Goal: Task Accomplishment & Management: Manage account settings

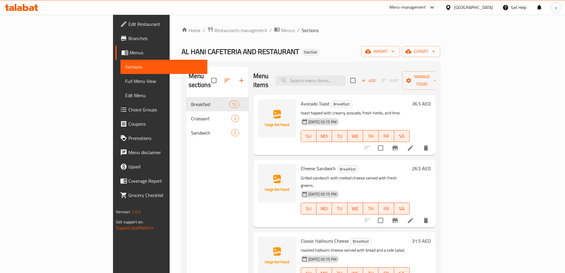
click at [125, 79] on span "Full Menu View" at bounding box center [163, 80] width 77 height 7
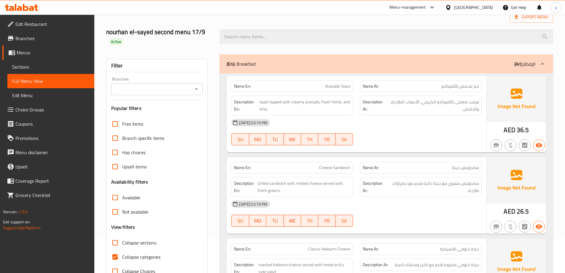
scroll to position [119, 0]
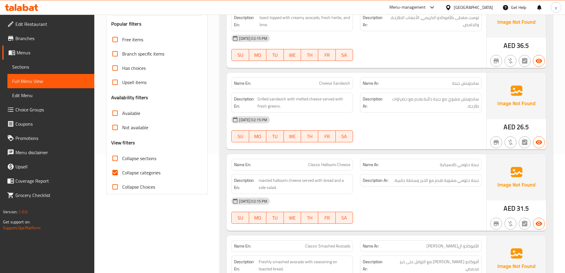
click at [141, 171] on span "Collapse categories" at bounding box center [141, 172] width 38 height 7
click at [122, 171] on input "Collapse categories" at bounding box center [115, 172] width 14 height 14
checkbox input "false"
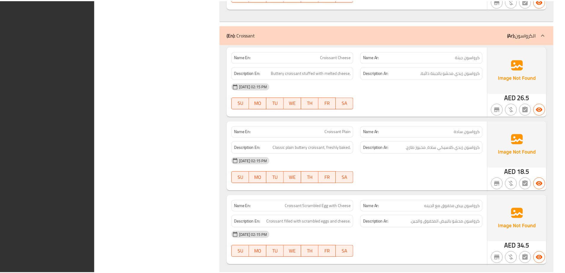
scroll to position [1270, 0]
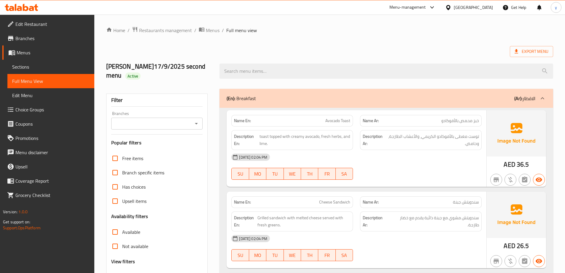
scroll to position [772, 0]
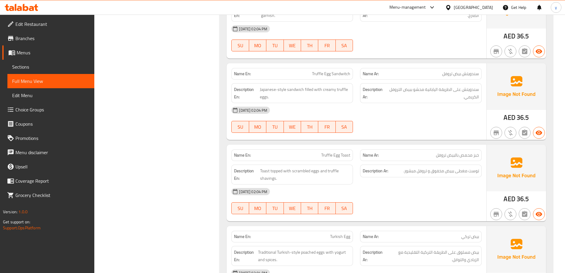
click at [35, 51] on span "Menus" at bounding box center [53, 52] width 73 height 7
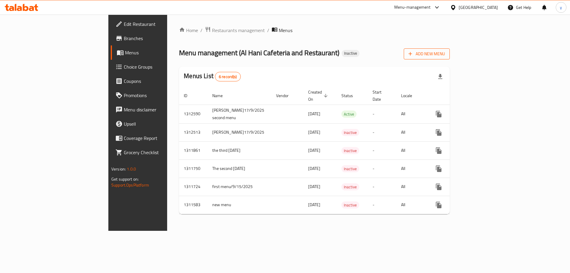
click at [445, 54] on span "Add New Menu" at bounding box center [426, 53] width 37 height 7
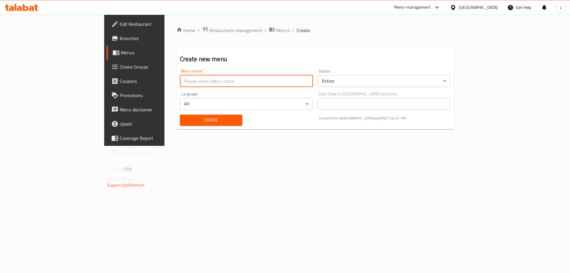
click at [245, 78] on input "text" at bounding box center [246, 81] width 133 height 12
click at [236, 82] on input "text" at bounding box center [246, 81] width 133 height 12
type input "غ"
click at [183, 82] on input "youssef maged17/9/2025 second menu" at bounding box center [246, 81] width 133 height 12
type input "youssef maged17/9/2025 third menu"
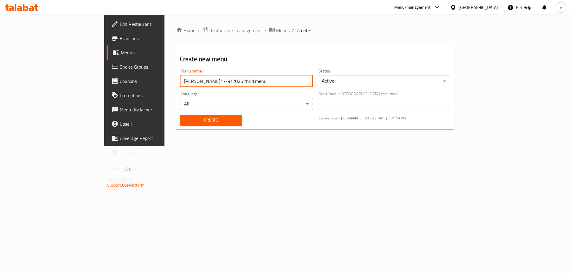
click at [190, 123] on span "Create" at bounding box center [211, 119] width 53 height 7
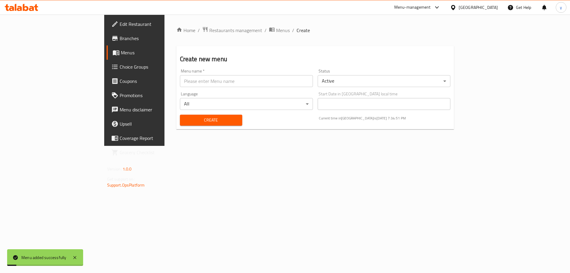
click at [121, 50] on span "Menus" at bounding box center [158, 52] width 74 height 7
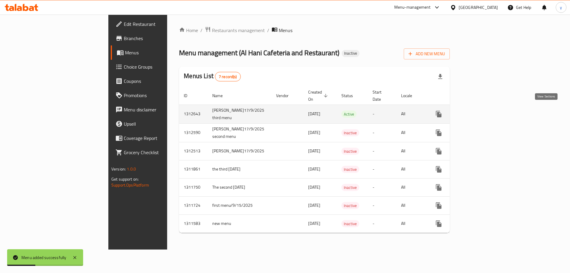
click at [484, 111] on icon "enhanced table" at bounding box center [481, 113] width 5 height 5
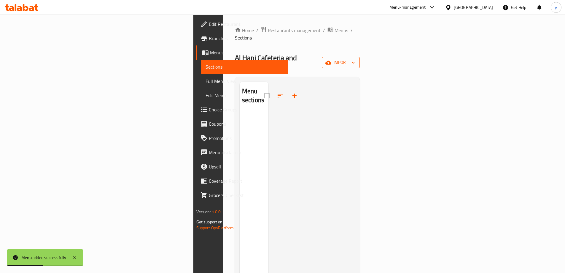
click at [355, 59] on span "import" at bounding box center [341, 62] width 28 height 7
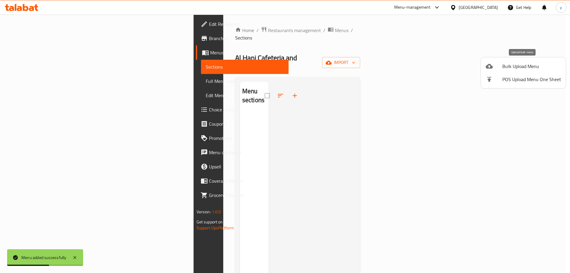
click at [506, 63] on span "Bulk Upload Menu" at bounding box center [531, 66] width 59 height 7
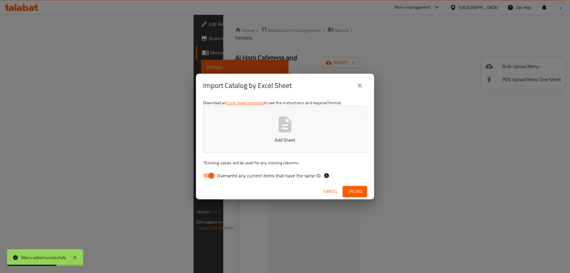
click at [209, 177] on input "Overwrite any current items that have the same ID." at bounding box center [211, 175] width 34 height 11
checkbox input "false"
click at [351, 188] on span "Upload" at bounding box center [354, 191] width 15 height 7
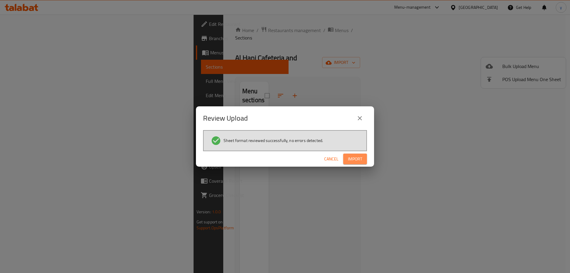
click at [351, 156] on span "Import" at bounding box center [355, 158] width 14 height 7
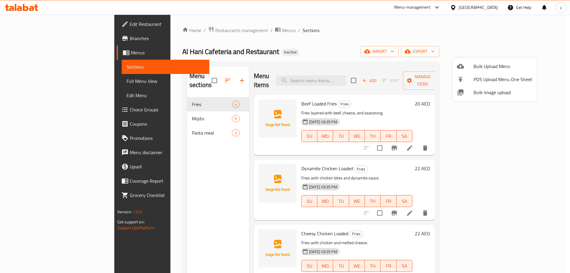
click at [45, 85] on div at bounding box center [285, 136] width 570 height 273
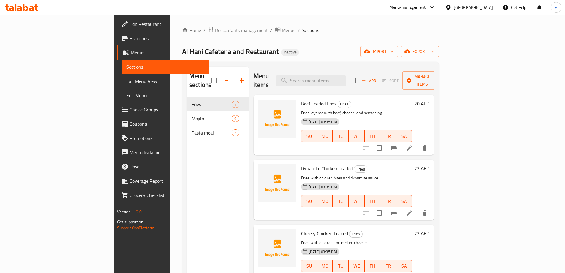
click at [122, 85] on link "Full Menu View" at bounding box center [165, 81] width 87 height 14
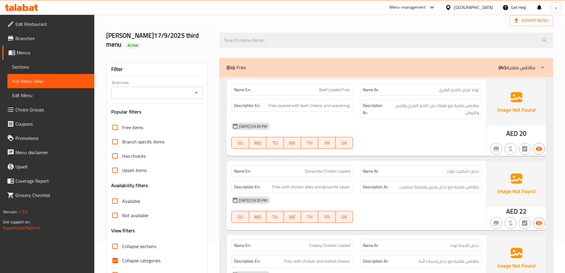
scroll to position [59, 0]
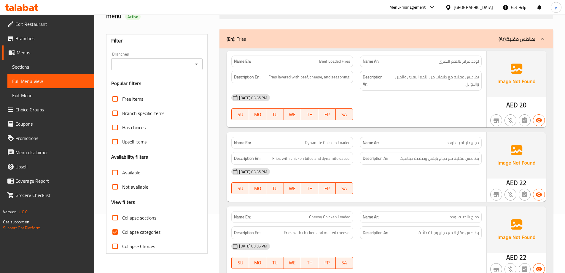
click at [135, 229] on span "Collapse categories" at bounding box center [141, 231] width 38 height 7
click at [122, 229] on input "Collapse categories" at bounding box center [115, 232] width 14 height 14
checkbox input "false"
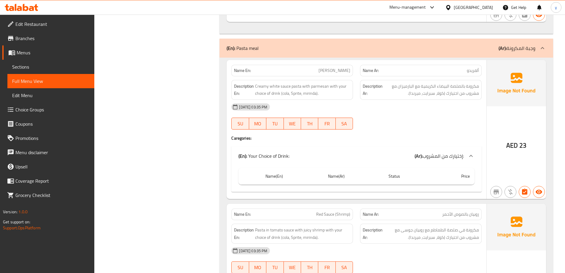
scroll to position [1327, 0]
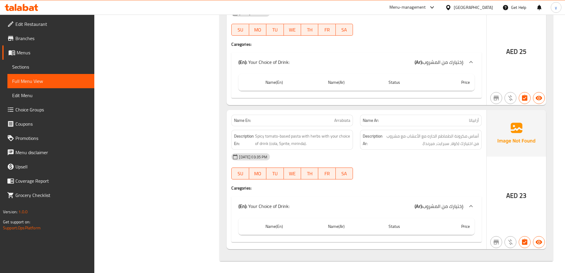
click at [474, 205] on icon at bounding box center [471, 205] width 7 height 7
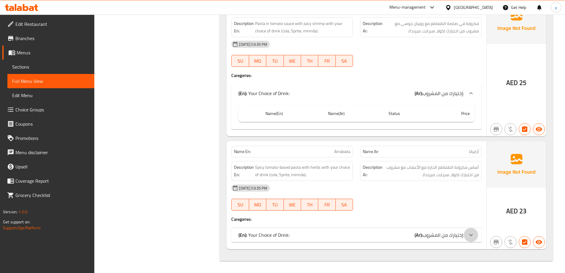
click at [473, 231] on icon at bounding box center [471, 234] width 7 height 7
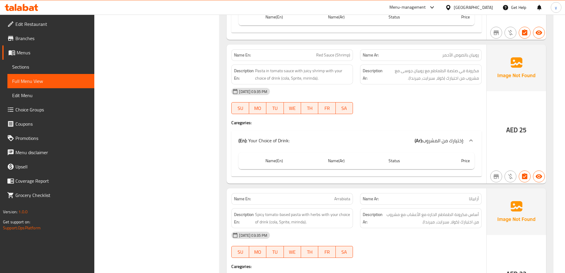
scroll to position [1238, 0]
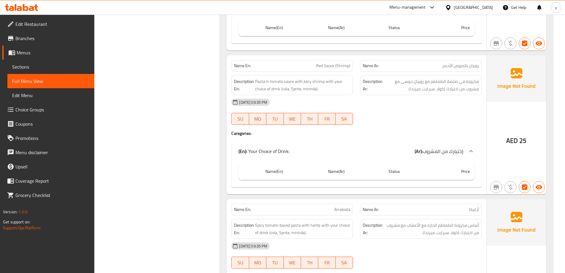
click at [62, 68] on span "Sections" at bounding box center [50, 66] width 77 height 7
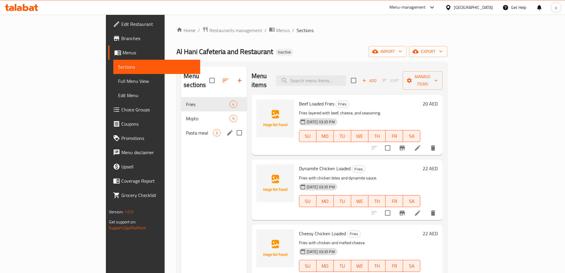
click at [233, 126] on input "Menu sections" at bounding box center [239, 132] width 12 height 12
checkbox input "true"
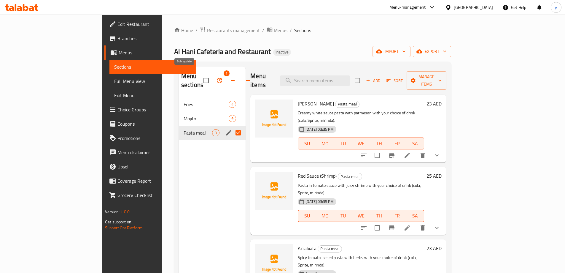
click at [216, 77] on icon "button" at bounding box center [219, 80] width 7 height 7
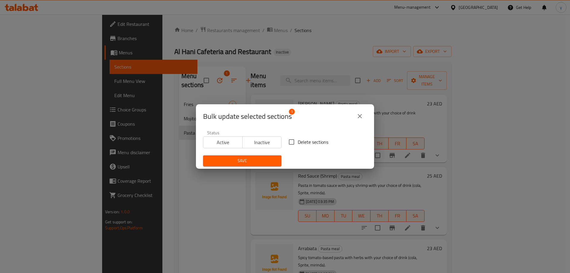
click at [307, 144] on span "Delete sections" at bounding box center [313, 141] width 31 height 7
click at [298, 144] on input "Delete sections" at bounding box center [291, 142] width 12 height 12
checkbox input "true"
click at [270, 164] on span "Save" at bounding box center [242, 160] width 69 height 7
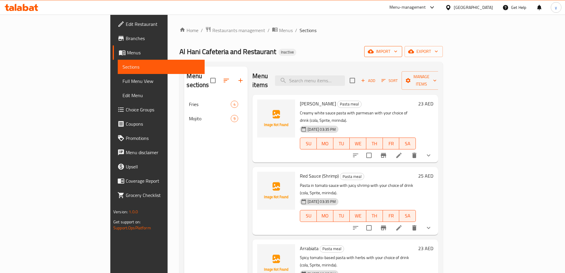
click at [398, 53] on span "import" at bounding box center [383, 51] width 28 height 7
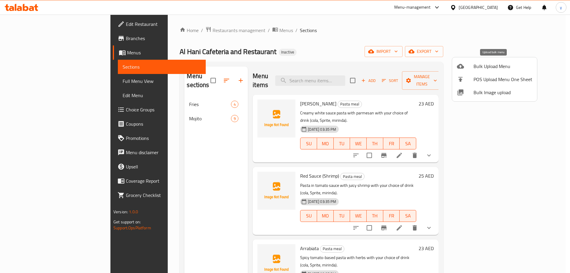
click at [481, 67] on span "Bulk Upload Menu" at bounding box center [502, 66] width 59 height 7
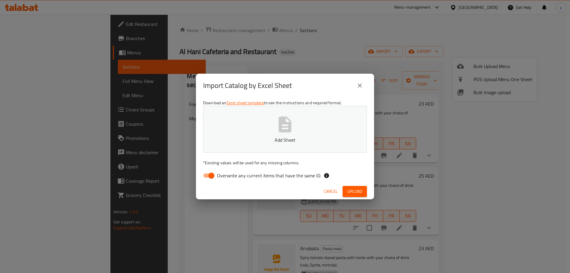
click at [199, 178] on div "Download an Excel sheet template to see the instructions and required format. A…" at bounding box center [285, 140] width 178 height 86
click at [212, 178] on input "Overwrite any current items that have the same ID." at bounding box center [211, 175] width 34 height 11
checkbox input "false"
click at [356, 189] on span "Upload" at bounding box center [354, 191] width 15 height 7
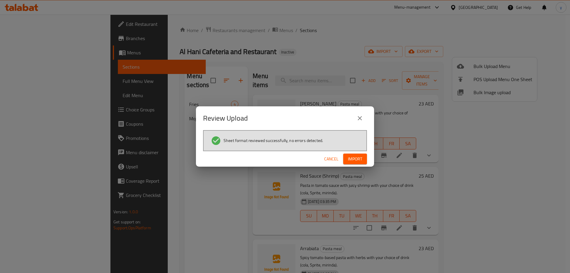
click at [364, 161] on button "Import" at bounding box center [355, 158] width 24 height 11
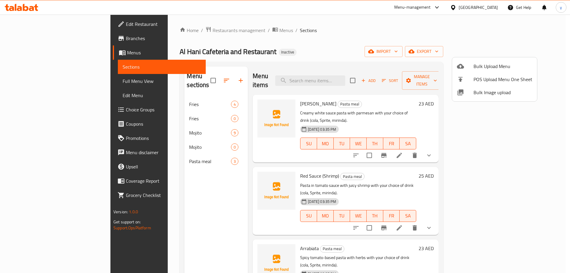
click at [176, 202] on div at bounding box center [285, 136] width 570 height 273
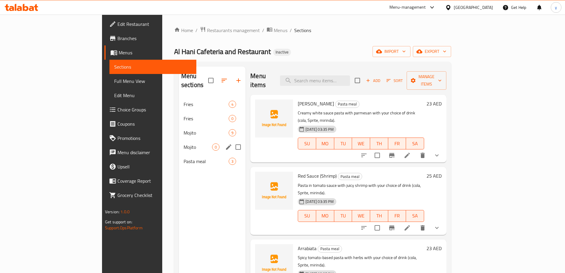
click at [232, 141] on input "Menu sections" at bounding box center [238, 147] width 12 height 12
checkbox input "true"
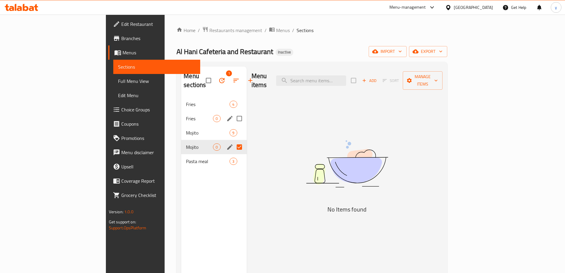
click at [233, 112] on input "Menu sections" at bounding box center [239, 118] width 12 height 12
checkbox input "true"
click at [215, 74] on button "button" at bounding box center [222, 80] width 14 height 14
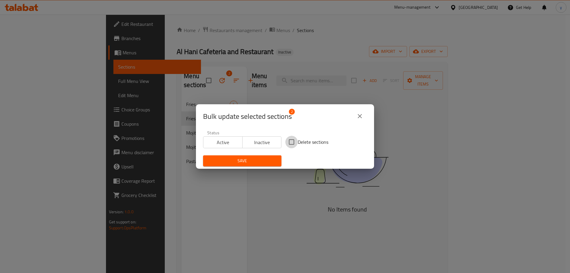
click at [293, 143] on input "Delete sections" at bounding box center [291, 142] width 12 height 12
checkbox input "true"
click at [268, 160] on span "Save" at bounding box center [242, 160] width 69 height 7
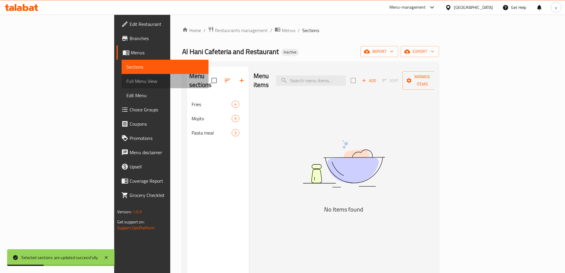
click at [126, 81] on span "Full Menu View" at bounding box center [164, 80] width 77 height 7
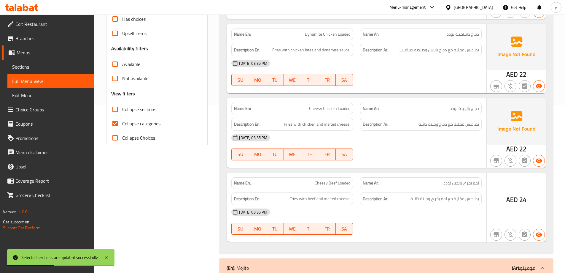
scroll to position [178, 0]
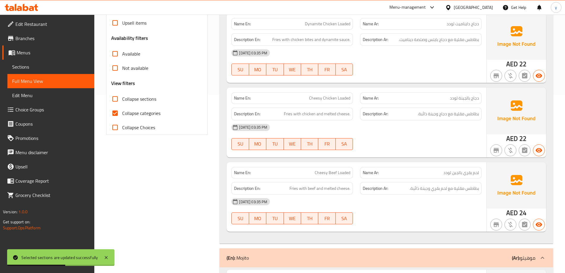
click at [136, 114] on span "Collapse categories" at bounding box center [141, 113] width 38 height 7
click at [122, 114] on input "Collapse categories" at bounding box center [115, 113] width 14 height 14
checkbox input "false"
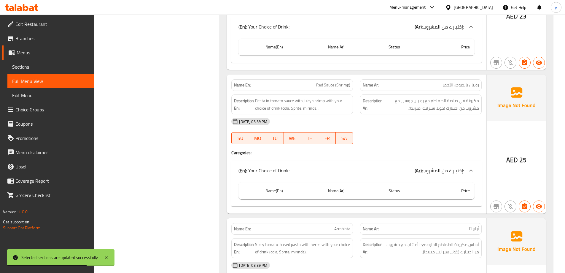
scroll to position [1327, 0]
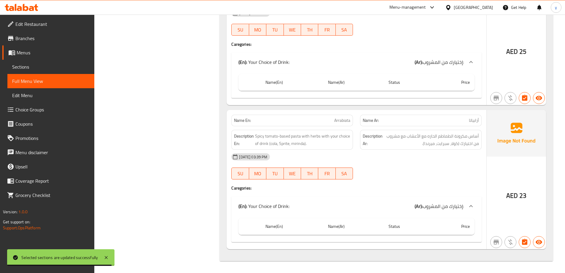
click at [478, 206] on div "(En): Your Choice of Drink: (Ar): إختيارك من المشروب:" at bounding box center [357, 205] width 251 height 19
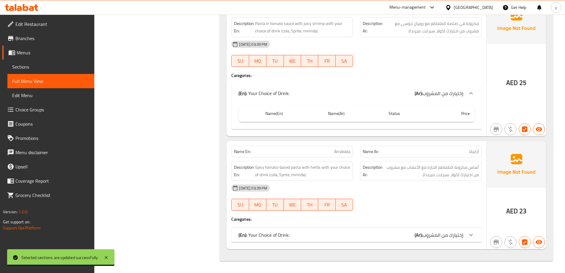
scroll to position [1296, 0]
click at [475, 206] on div "17-09-2025 03:39 PM SU MO TU WE TH FR SA" at bounding box center [357, 197] width 258 height 33
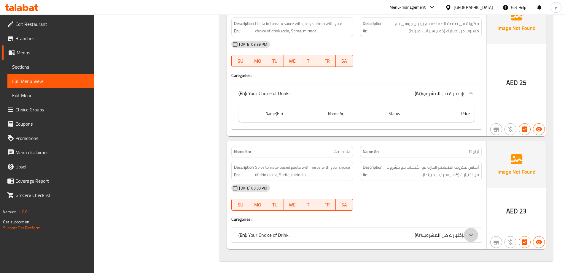
click at [468, 232] on icon at bounding box center [471, 234] width 7 height 7
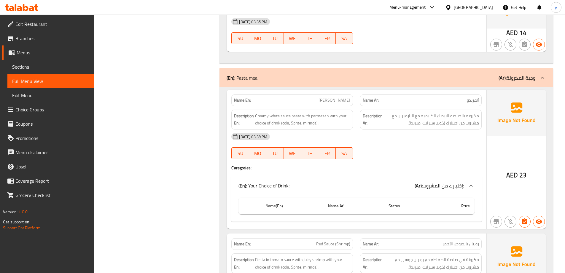
scroll to position [882, 0]
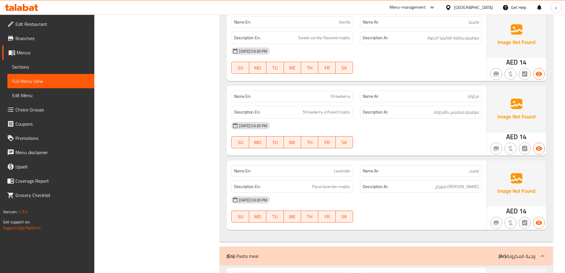
click at [70, 64] on span "Sections" at bounding box center [50, 66] width 77 height 7
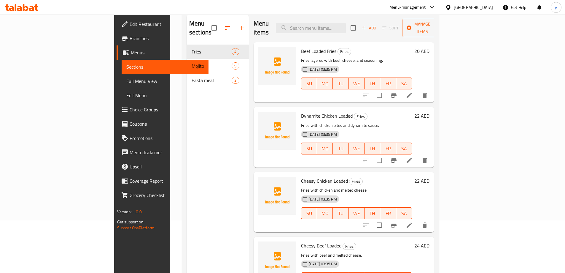
scroll to position [24, 0]
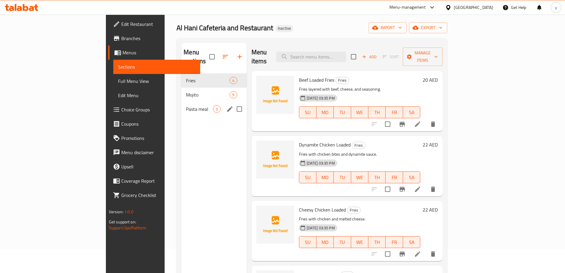
click at [186, 105] on span "Pasta meal" at bounding box center [199, 108] width 27 height 7
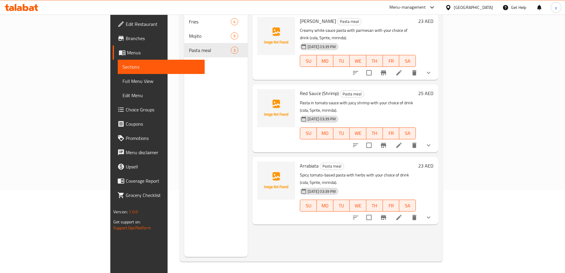
scroll to position [83, 0]
click at [402, 69] on icon at bounding box center [399, 71] width 5 height 5
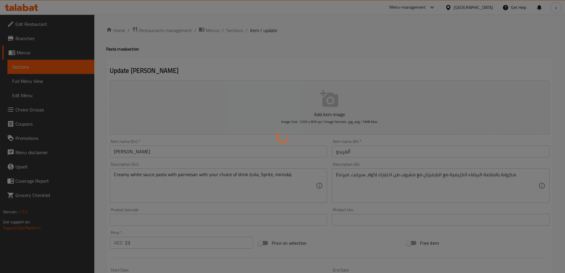
type input "إختيارك من المشروب:"
type input "1"
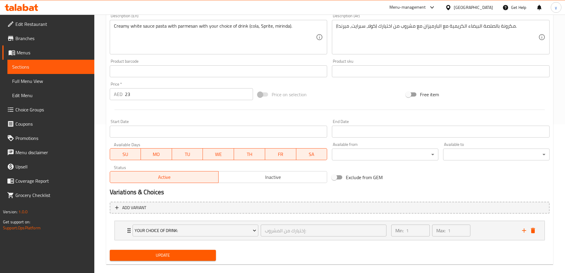
scroll to position [156, 0]
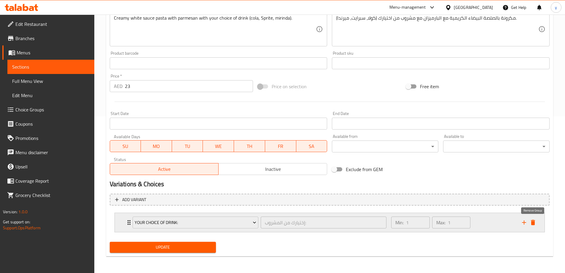
click at [535, 224] on icon "delete" at bounding box center [533, 222] width 4 height 5
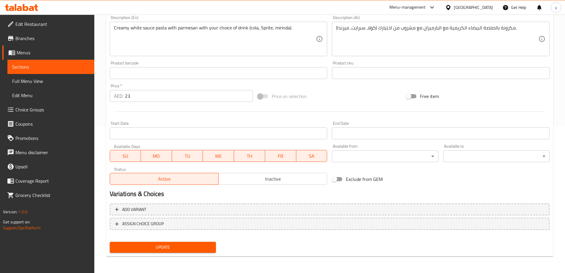
scroll to position [147, 0]
click at [173, 251] on button "Update" at bounding box center [163, 247] width 107 height 11
click at [50, 68] on span "Sections" at bounding box center [50, 66] width 77 height 7
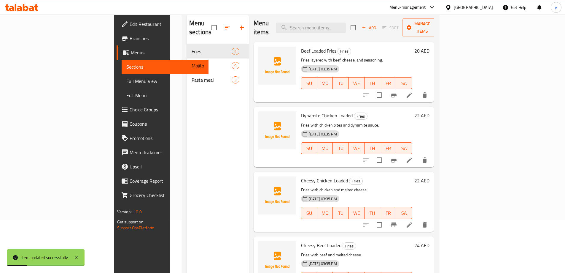
scroll to position [24, 0]
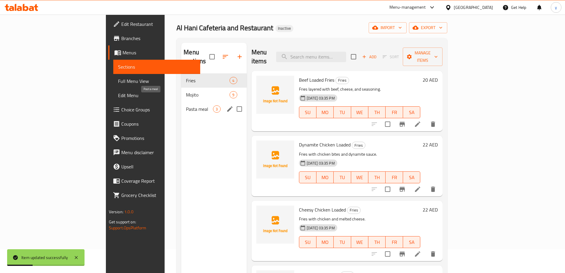
click at [186, 105] on span "Pasta meal" at bounding box center [199, 108] width 27 height 7
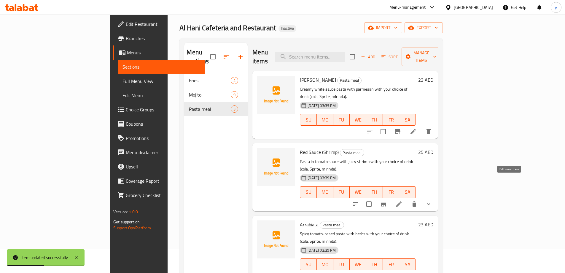
click at [403, 200] on icon at bounding box center [399, 203] width 7 height 7
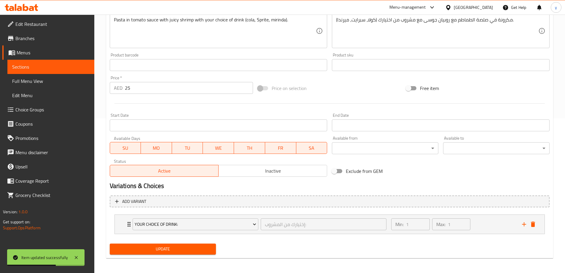
scroll to position [156, 0]
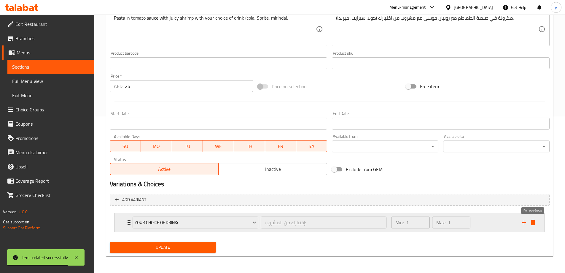
click at [535, 223] on icon "delete" at bounding box center [533, 222] width 4 height 5
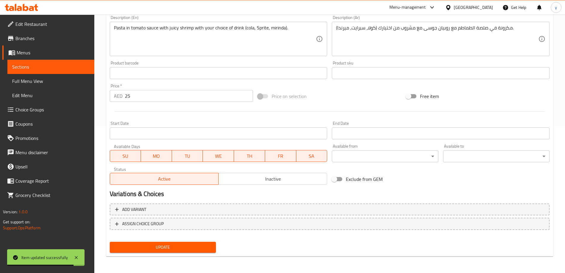
click at [162, 243] on button "Update" at bounding box center [163, 247] width 107 height 11
click at [53, 66] on span "Sections" at bounding box center [50, 66] width 77 height 7
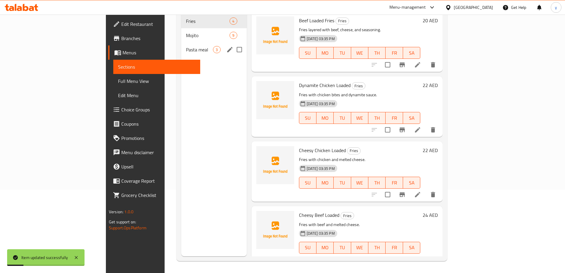
click at [181, 45] on div "Pasta meal 3" at bounding box center [213, 49] width 65 height 14
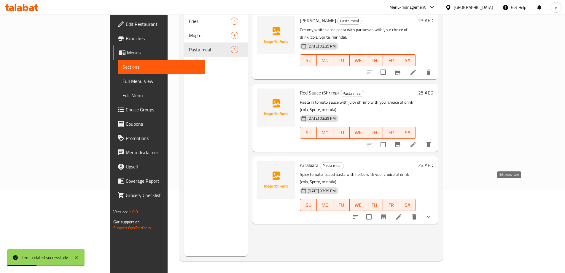
click at [403, 213] on icon at bounding box center [399, 216] width 7 height 7
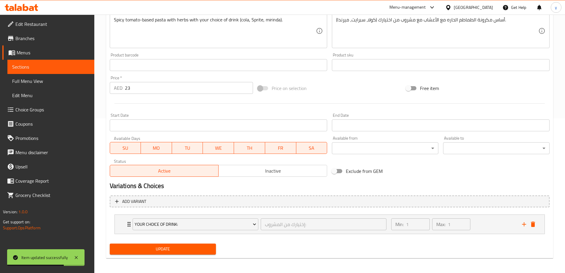
scroll to position [156, 0]
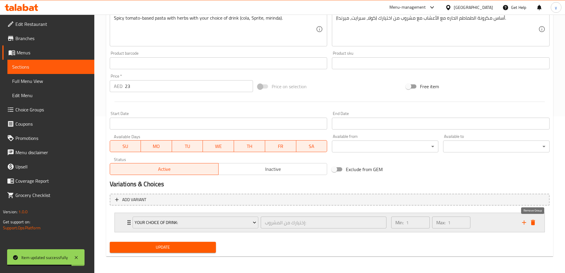
click at [534, 221] on icon "delete" at bounding box center [533, 222] width 4 height 5
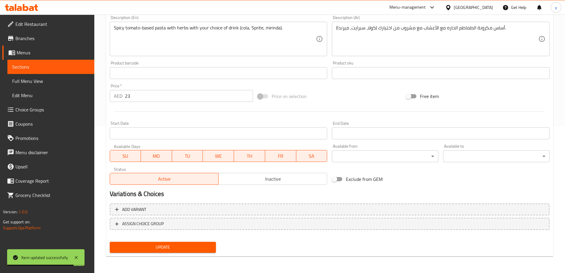
scroll to position [147, 0]
click at [178, 249] on span "Update" at bounding box center [163, 246] width 97 height 7
click at [33, 113] on span "Choice Groups" at bounding box center [52, 109] width 74 height 7
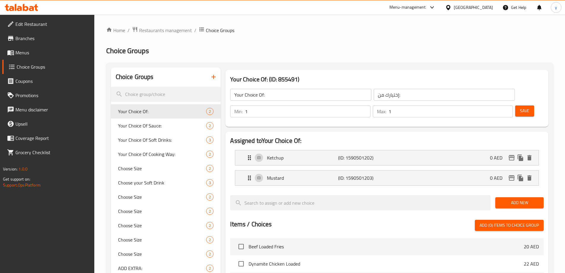
click at [535, 199] on span "Add New" at bounding box center [519, 202] width 39 height 7
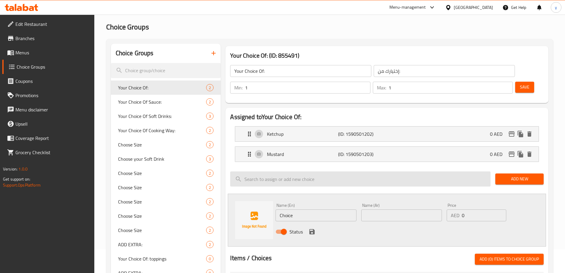
scroll to position [89, 0]
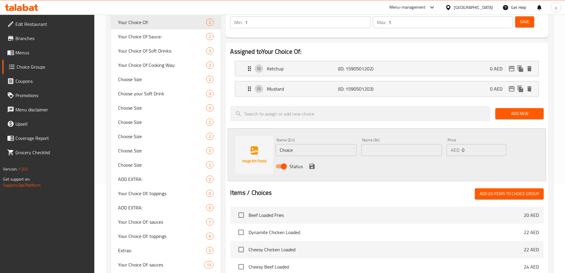
click at [316, 144] on input "Choice" at bounding box center [316, 150] width 81 height 12
type input "Your Choice of Drink:"
click at [384, 144] on input "text" at bounding box center [402, 150] width 81 height 12
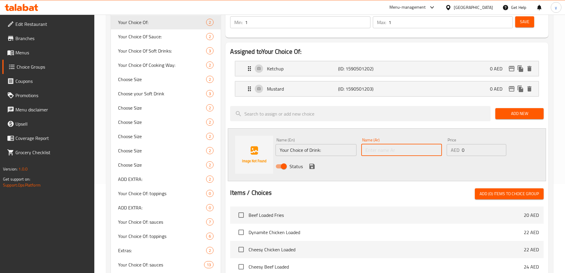
type input "أ"
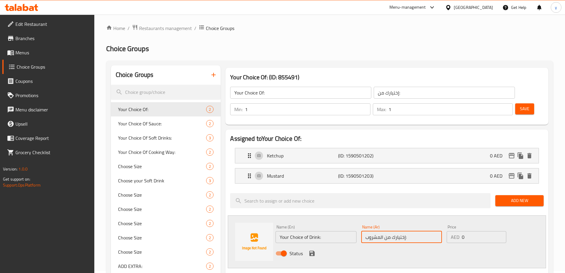
scroll to position [0, 0]
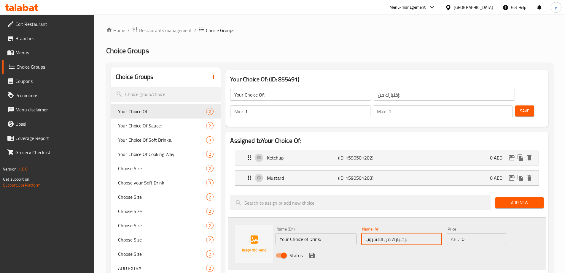
type input "إختيارك من المشروب:"
type input "0"
click at [370, 105] on input "0" at bounding box center [307, 111] width 125 height 12
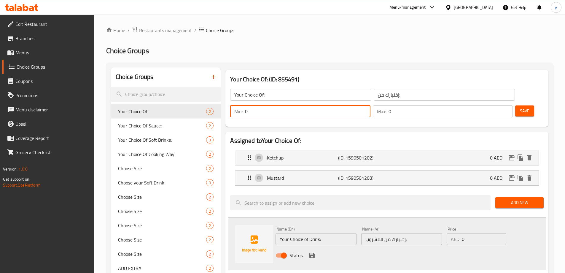
type input "0"
click at [497, 105] on input "0" at bounding box center [451, 111] width 124 height 12
click at [212, 75] on icon "button" at bounding box center [213, 76] width 7 height 7
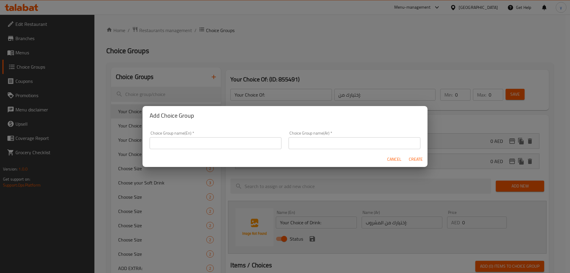
click at [205, 143] on input "text" at bounding box center [216, 143] width 132 height 12
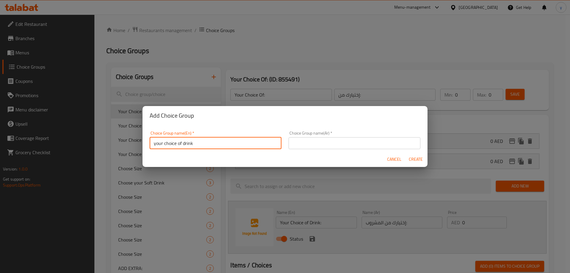
type input "Your Choice of Drink"
click at [205, 143] on input "Your Choice of Drink" at bounding box center [216, 143] width 132 height 12
type input "Your Choice of Drink:"
click at [323, 146] on input "text" at bounding box center [355, 143] width 132 height 12
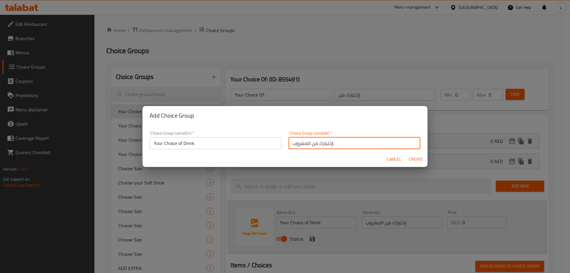
type input "إختيارك من المشروب:"
click at [417, 161] on span "Create" at bounding box center [415, 159] width 14 height 7
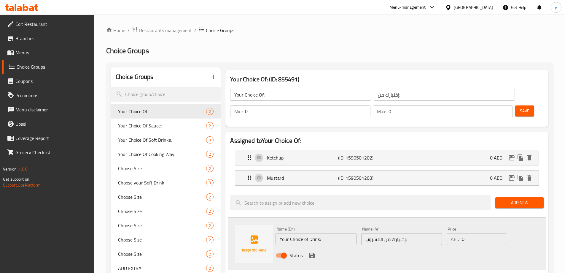
click at [215, 76] on icon "button" at bounding box center [213, 76] width 7 height 7
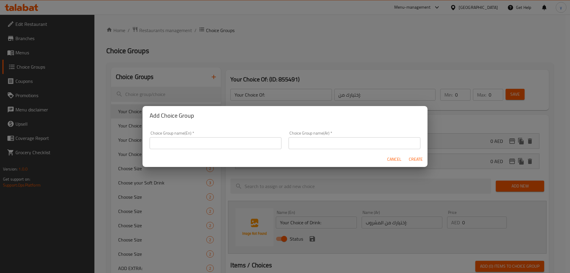
click at [202, 147] on input "text" at bounding box center [216, 143] width 132 height 12
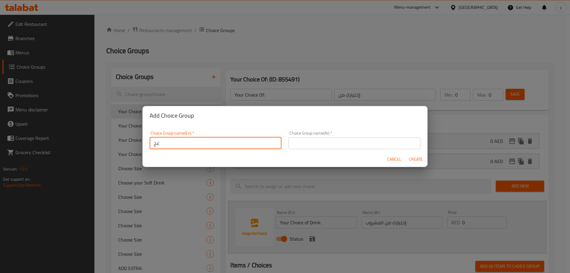
type input "غ"
click at [254, 141] on input "Your Optional of Drink" at bounding box center [216, 143] width 132 height 12
type input "Your Optional of Drink:"
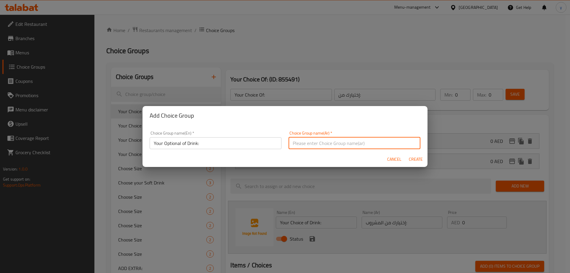
click at [351, 143] on input "text" at bounding box center [355, 143] width 132 height 12
click at [351, 143] on input "إ" at bounding box center [355, 143] width 132 height 12
type input "إختيارك من المشروب:"
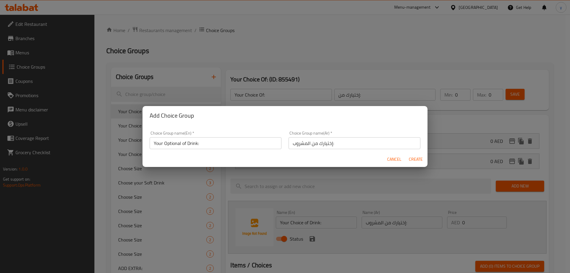
click at [288, 159] on div "Cancel Create" at bounding box center [284, 159] width 285 height 16
click at [398, 161] on span "Cancel" at bounding box center [394, 159] width 14 height 7
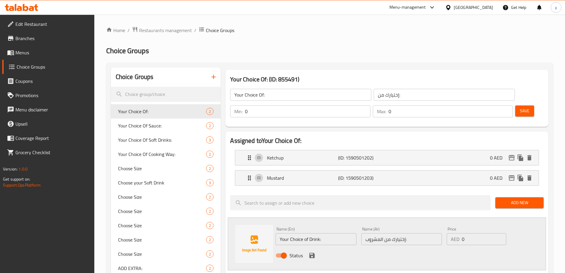
click at [41, 56] on span "Menus" at bounding box center [52, 52] width 74 height 7
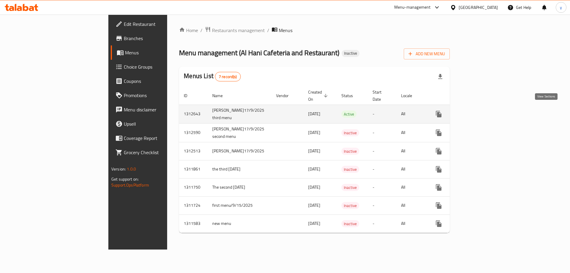
click at [485, 112] on icon "enhanced table" at bounding box center [481, 113] width 7 height 7
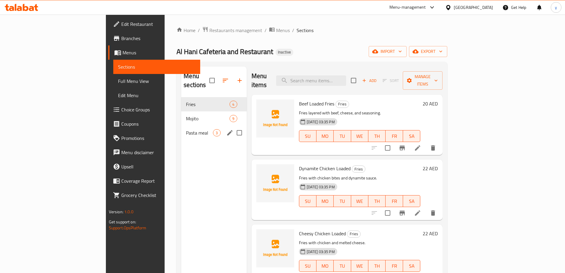
click at [233, 126] on input "Menu sections" at bounding box center [239, 132] width 12 height 12
checkbox input "true"
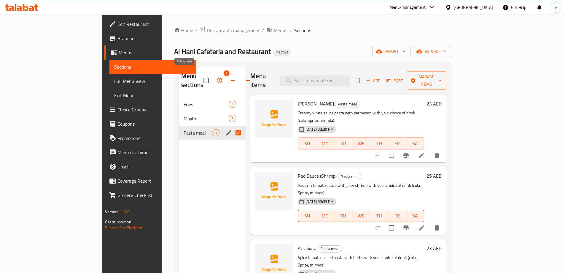
click at [216, 77] on icon "button" at bounding box center [219, 80] width 7 height 7
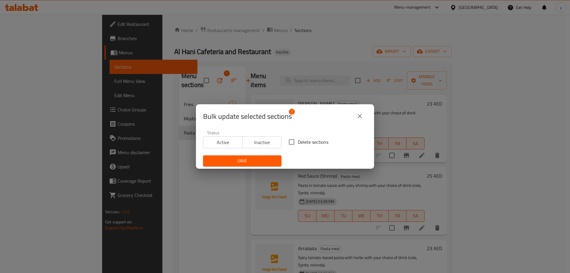
click at [294, 144] on input "Delete sections" at bounding box center [291, 142] width 12 height 12
checkbox input "true"
click at [261, 156] on button "Save" at bounding box center [242, 160] width 78 height 11
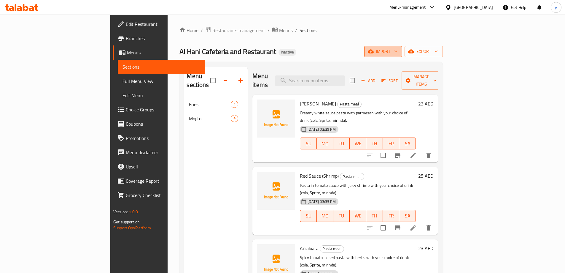
click at [398, 51] on span "import" at bounding box center [383, 51] width 28 height 7
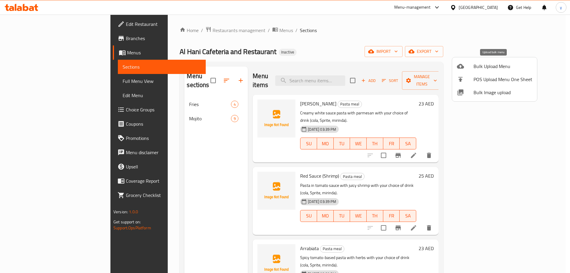
click at [467, 63] on div at bounding box center [465, 66] width 17 height 7
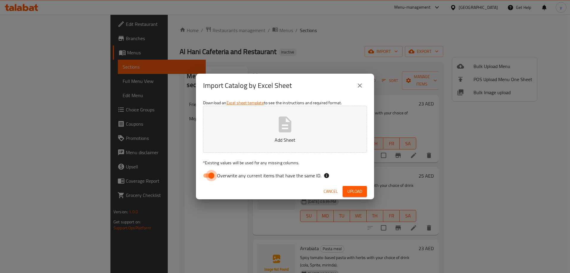
click at [208, 173] on input "Overwrite any current items that have the same ID." at bounding box center [211, 175] width 34 height 11
checkbox input "false"
click at [351, 187] on button "Upload" at bounding box center [355, 191] width 24 height 11
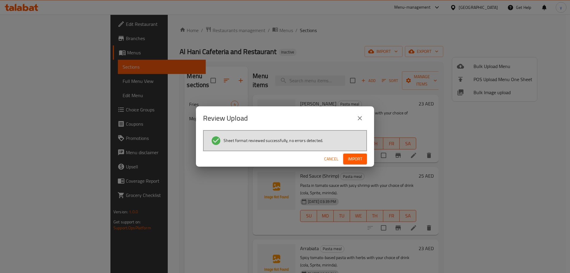
click at [357, 159] on span "Import" at bounding box center [355, 158] width 14 height 7
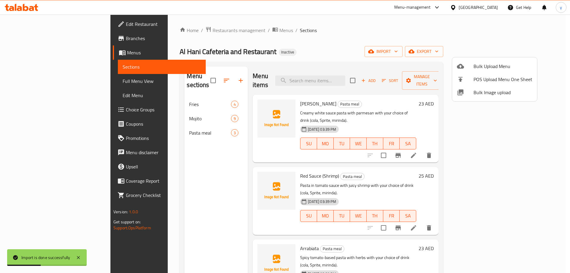
click at [50, 79] on div at bounding box center [285, 136] width 570 height 273
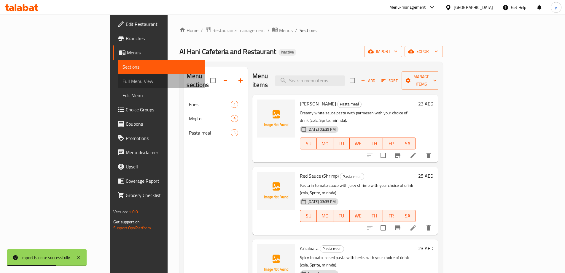
click at [123, 79] on span "Full Menu View" at bounding box center [161, 80] width 77 height 7
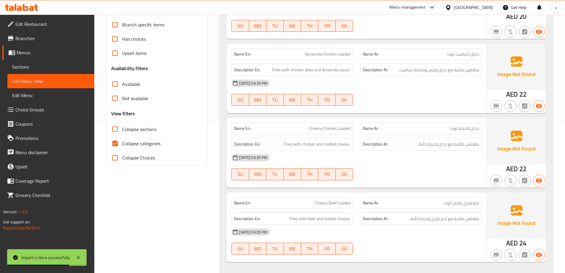
scroll to position [178, 0]
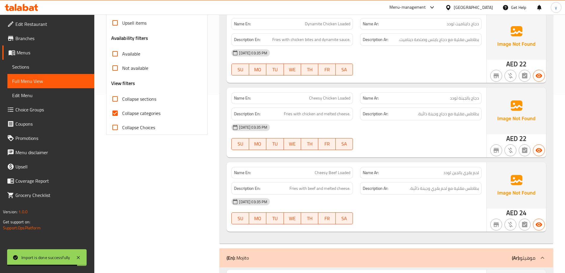
click at [131, 112] on span "Collapse categories" at bounding box center [141, 113] width 38 height 7
click at [122, 112] on input "Collapse categories" at bounding box center [115, 113] width 14 height 14
checkbox input "false"
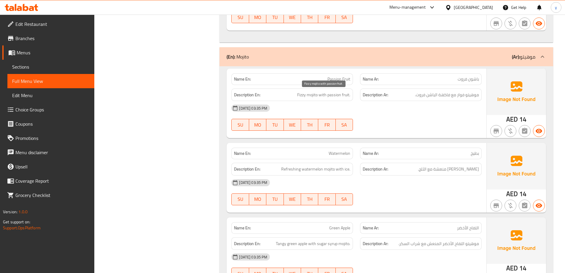
scroll to position [386, 0]
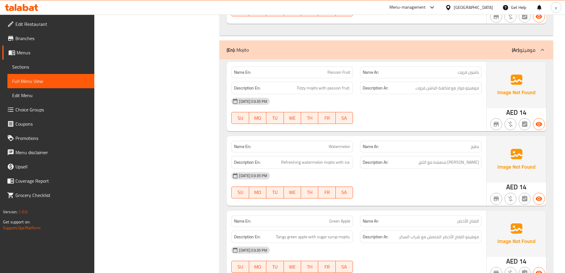
click at [48, 67] on span "Sections" at bounding box center [50, 66] width 77 height 7
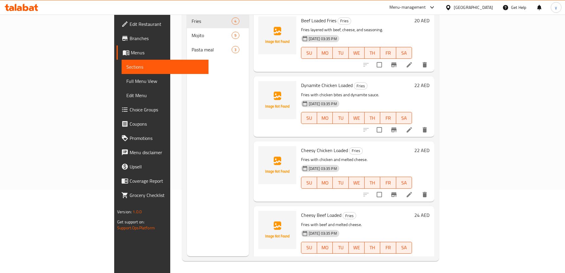
scroll to position [83, 0]
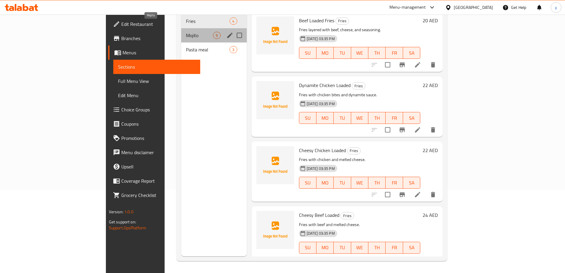
click at [186, 32] on span "Mojito" at bounding box center [199, 35] width 27 height 7
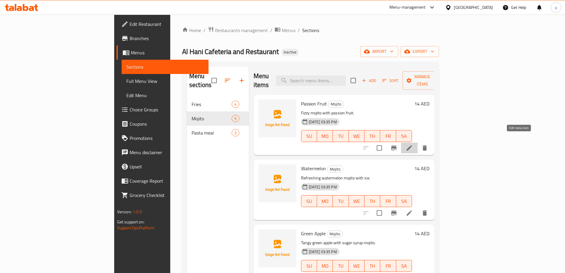
click at [413, 144] on icon at bounding box center [409, 147] width 7 height 7
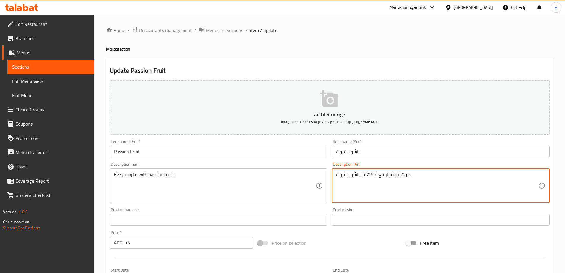
type textarea "موهيتو فوار مع فاكهة الباشون فروت."
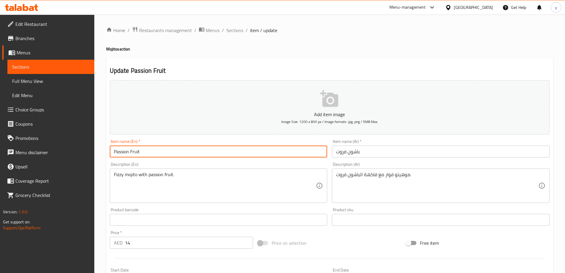
click at [140, 152] on input "Passion Fruit" at bounding box center [219, 151] width 218 height 12
drag, startPoint x: 129, startPoint y: 151, endPoint x: 100, endPoint y: 153, distance: 29.1
click at [100, 153] on div "Home / Restaurants management / Menus / Sections / item / update Mojito section…" at bounding box center [329, 217] width 471 height 405
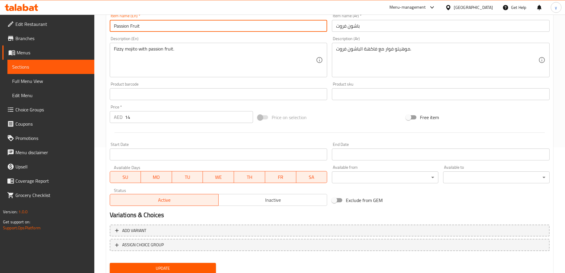
scroll to position [147, 0]
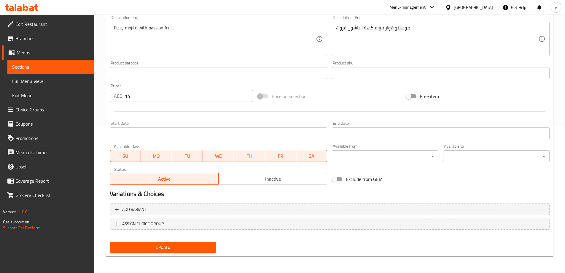
click at [175, 252] on button "Update" at bounding box center [163, 247] width 107 height 11
click at [61, 66] on span "Sections" at bounding box center [50, 66] width 77 height 7
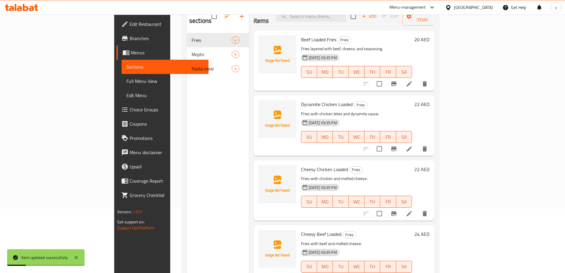
scroll to position [53, 0]
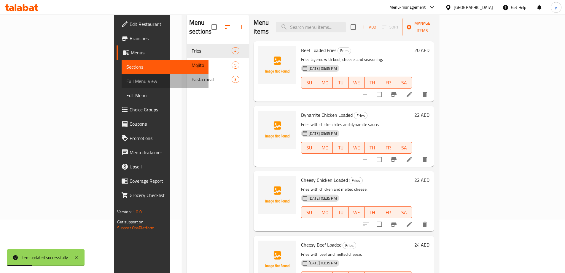
click at [126, 83] on span "Full Menu View" at bounding box center [164, 80] width 77 height 7
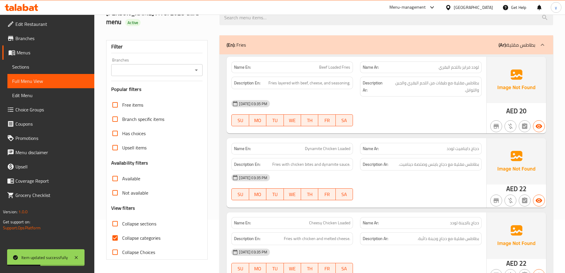
click at [141, 240] on span "Collapse categories" at bounding box center [141, 237] width 38 height 7
click at [122, 240] on input "Collapse categories" at bounding box center [115, 238] width 14 height 14
checkbox input "false"
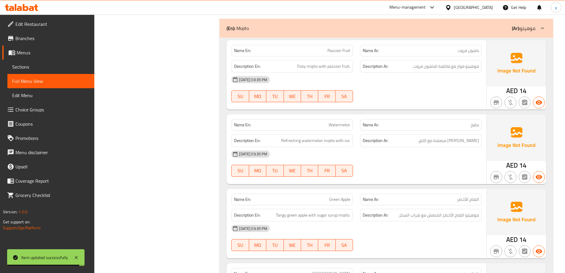
scroll to position [410, 0]
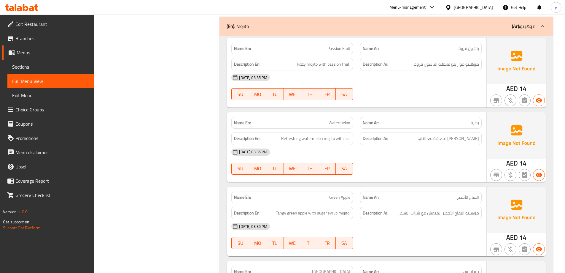
click at [45, 65] on span "Sections" at bounding box center [50, 66] width 77 height 7
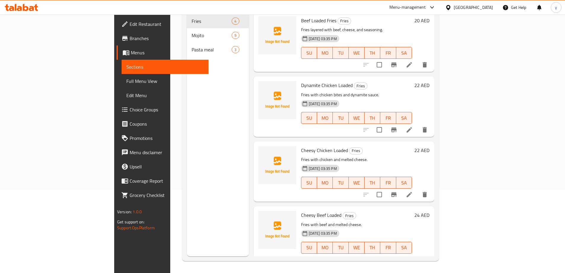
scroll to position [83, 0]
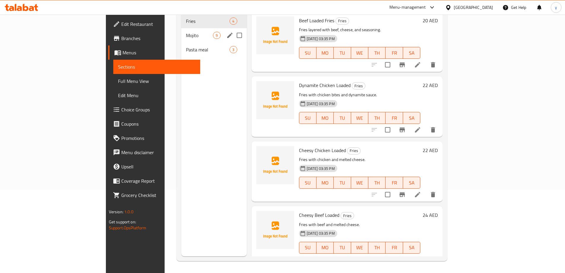
click at [186, 32] on span "Mojito" at bounding box center [199, 35] width 27 height 7
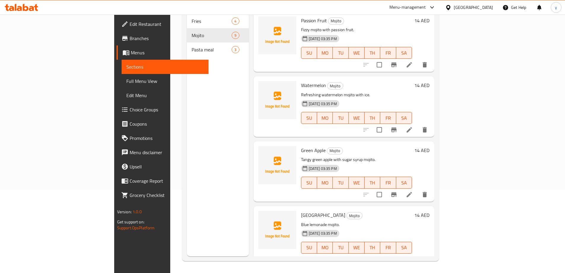
click at [412, 127] on icon at bounding box center [409, 129] width 5 height 5
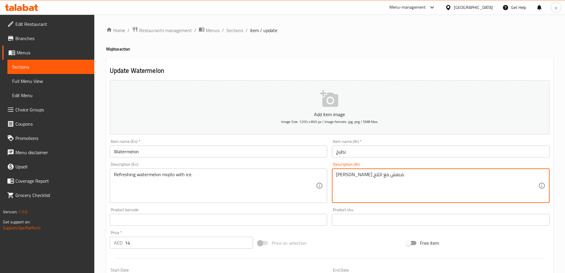
scroll to position [147, 0]
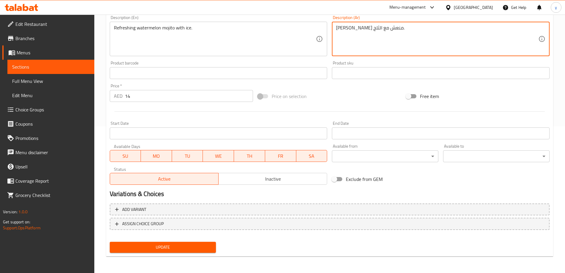
type textarea "موهيتو بطيخ منعش مع الثلج."
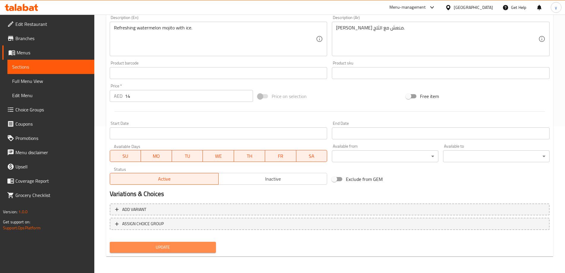
click at [202, 245] on span "Update" at bounding box center [163, 246] width 97 height 7
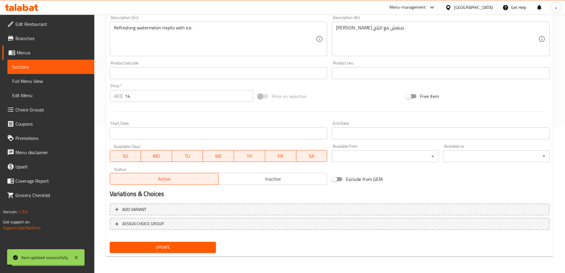
click at [45, 80] on span "Full Menu View" at bounding box center [50, 80] width 77 height 7
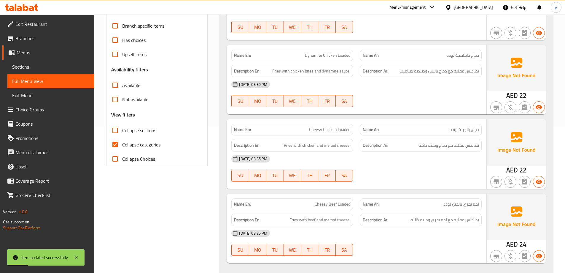
click at [123, 138] on label "Collapse categories" at bounding box center [134, 144] width 53 height 14
click at [122, 138] on input "Collapse categories" at bounding box center [115, 144] width 14 height 14
checkbox input "false"
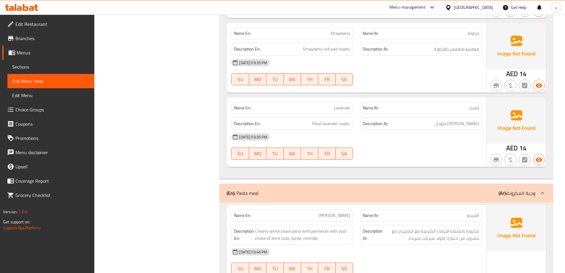
scroll to position [948, 0]
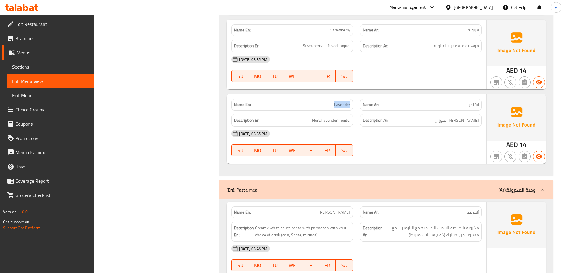
drag, startPoint x: 334, startPoint y: 105, endPoint x: 352, endPoint y: 109, distance: 18.8
click at [352, 109] on div "Name En: Lavender" at bounding box center [293, 105] width 122 height 12
copy span "Lavender"
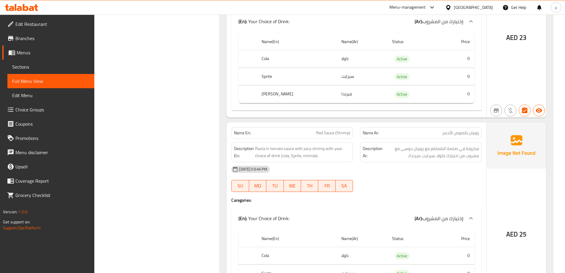
scroll to position [1245, 0]
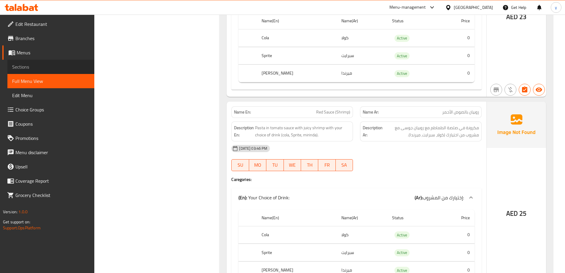
click at [69, 65] on span "Sections" at bounding box center [50, 66] width 77 height 7
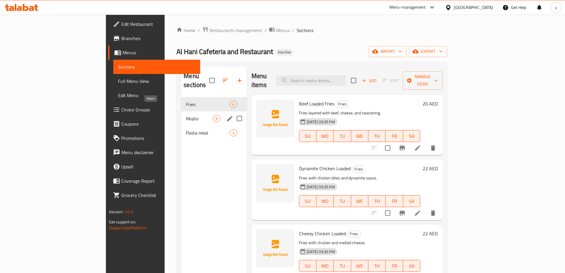
click at [186, 115] on span "Mojito" at bounding box center [199, 118] width 27 height 7
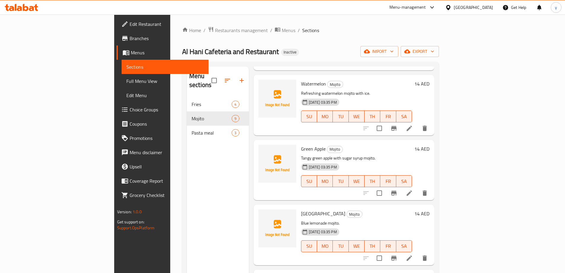
scroll to position [148, 0]
click at [418, 124] on li at bounding box center [409, 129] width 17 height 11
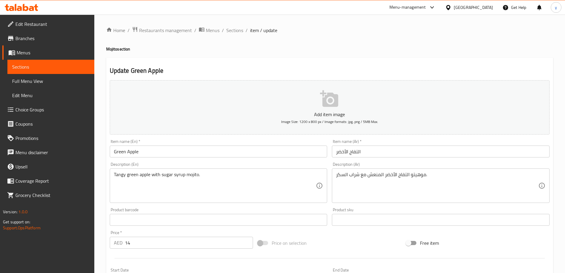
click at [36, 80] on span "Full Menu View" at bounding box center [50, 80] width 77 height 7
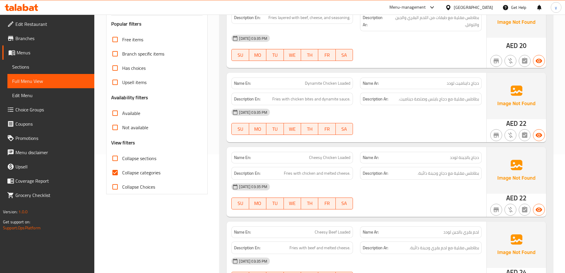
click at [142, 176] on span "Collapse categories" at bounding box center [141, 172] width 38 height 7
click at [122, 176] on input "Collapse categories" at bounding box center [115, 172] width 14 height 14
checkbox input "false"
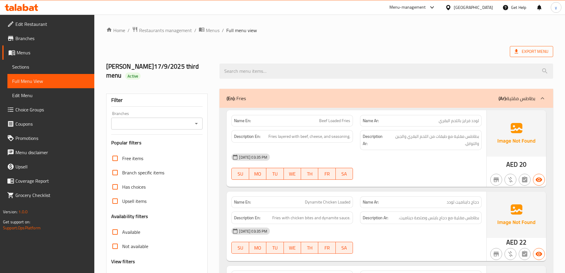
click at [530, 47] on span "Export Menu" at bounding box center [531, 51] width 43 height 11
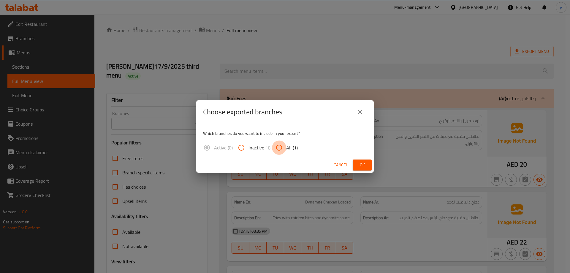
click at [278, 148] on input "All (1)" at bounding box center [279, 147] width 14 height 14
radio input "true"
click at [360, 166] on span "Ok" at bounding box center [361, 164] width 9 height 7
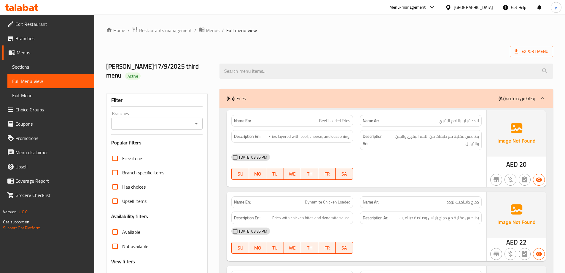
click at [29, 10] on icon at bounding box center [22, 7] width 34 height 7
